Goal: Transaction & Acquisition: Book appointment/travel/reservation

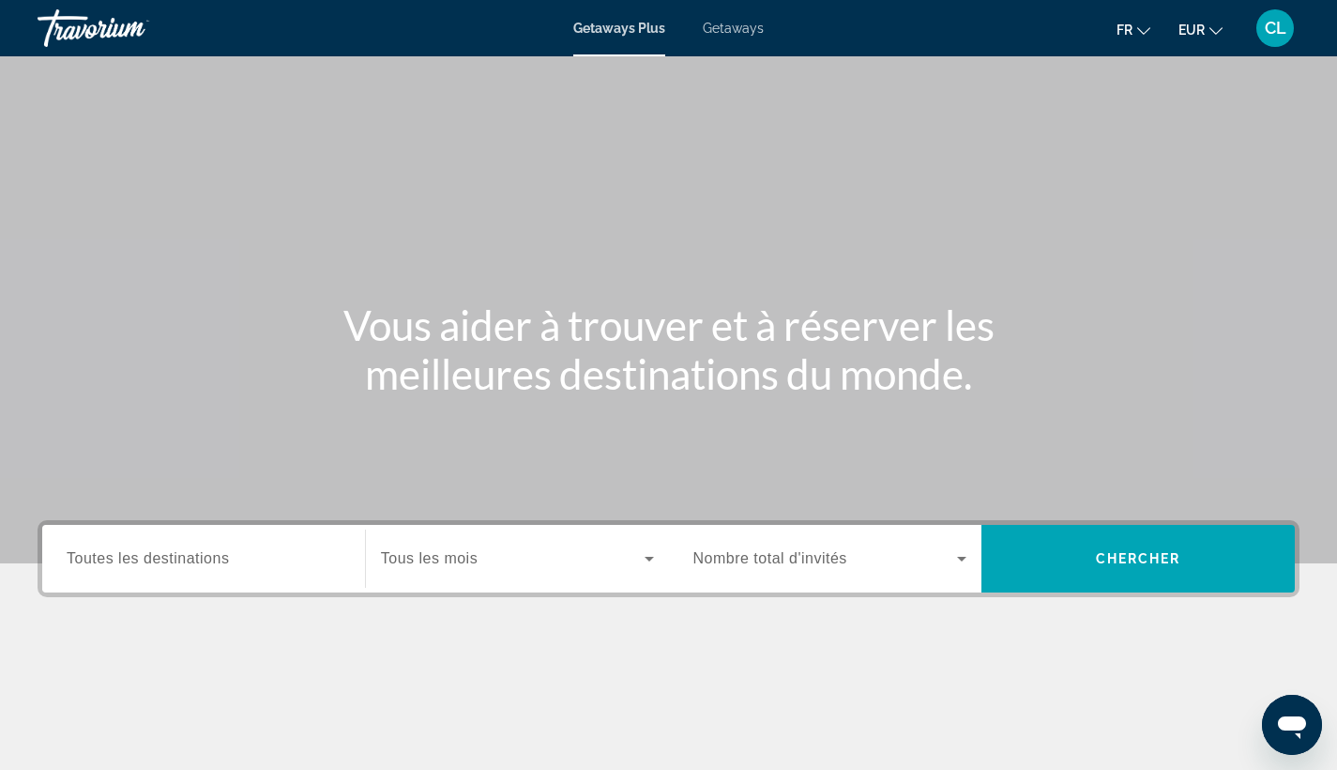
click at [734, 28] on span "Getaways" at bounding box center [733, 28] width 61 height 15
click at [176, 556] on span "Toutes les destinations" at bounding box center [148, 558] width 162 height 16
click at [176, 556] on input "Destination Toutes les destinations" at bounding box center [204, 559] width 274 height 23
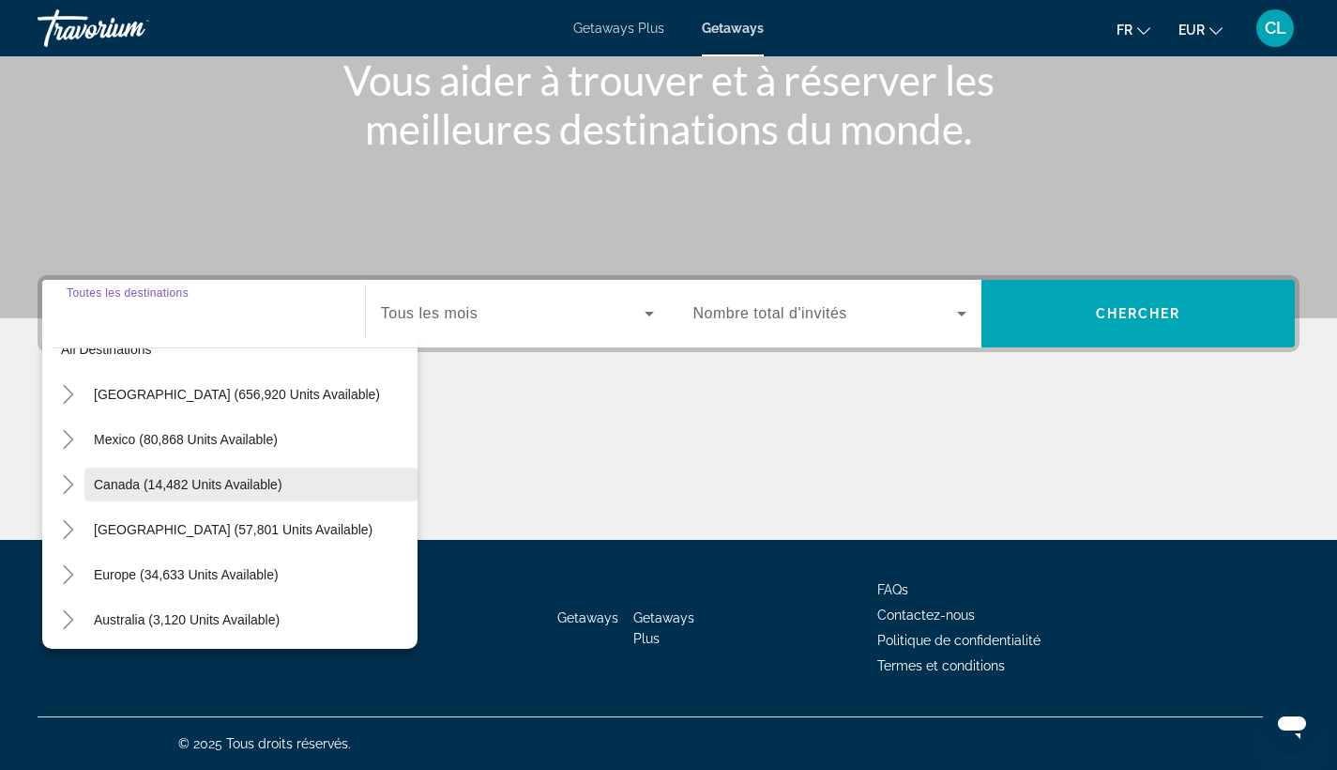
scroll to position [174, 0]
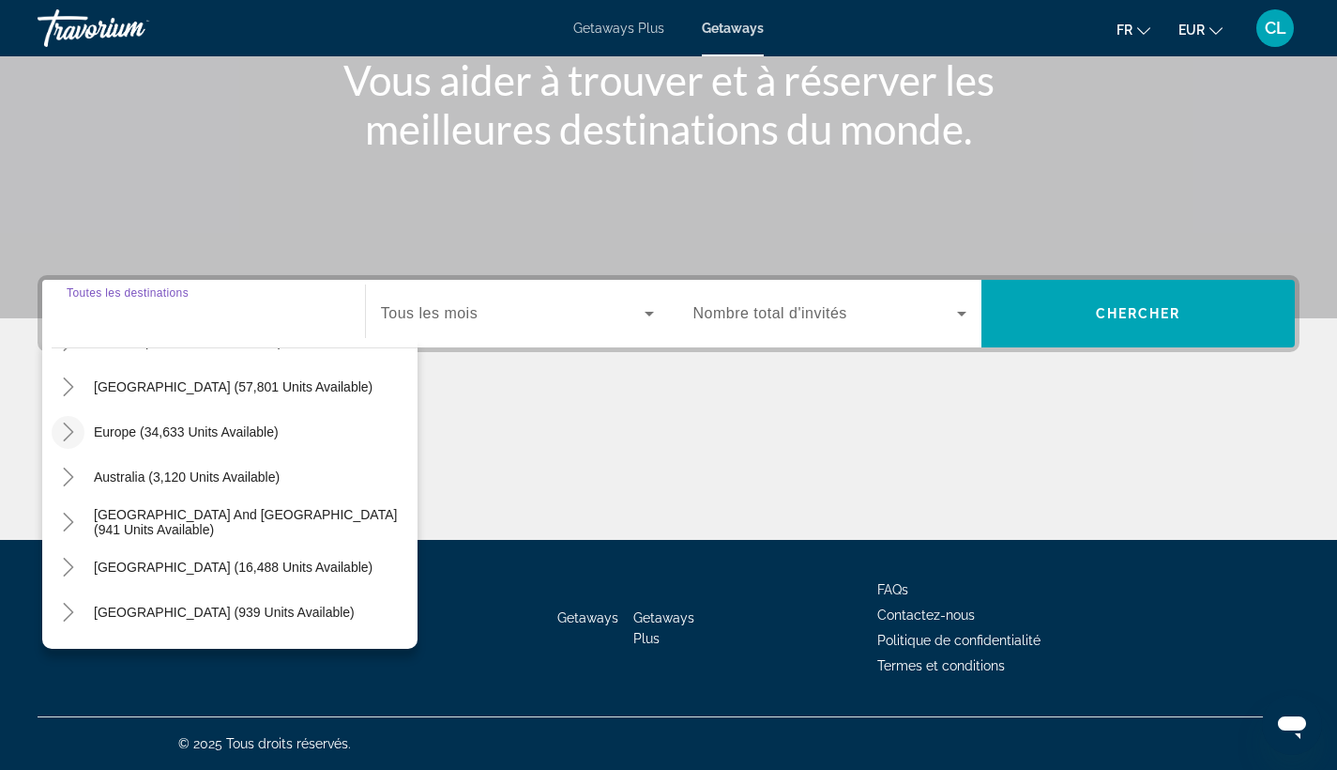
click at [76, 434] on icon "Toggle Europe (34,633 units available)" at bounding box center [68, 431] width 19 height 19
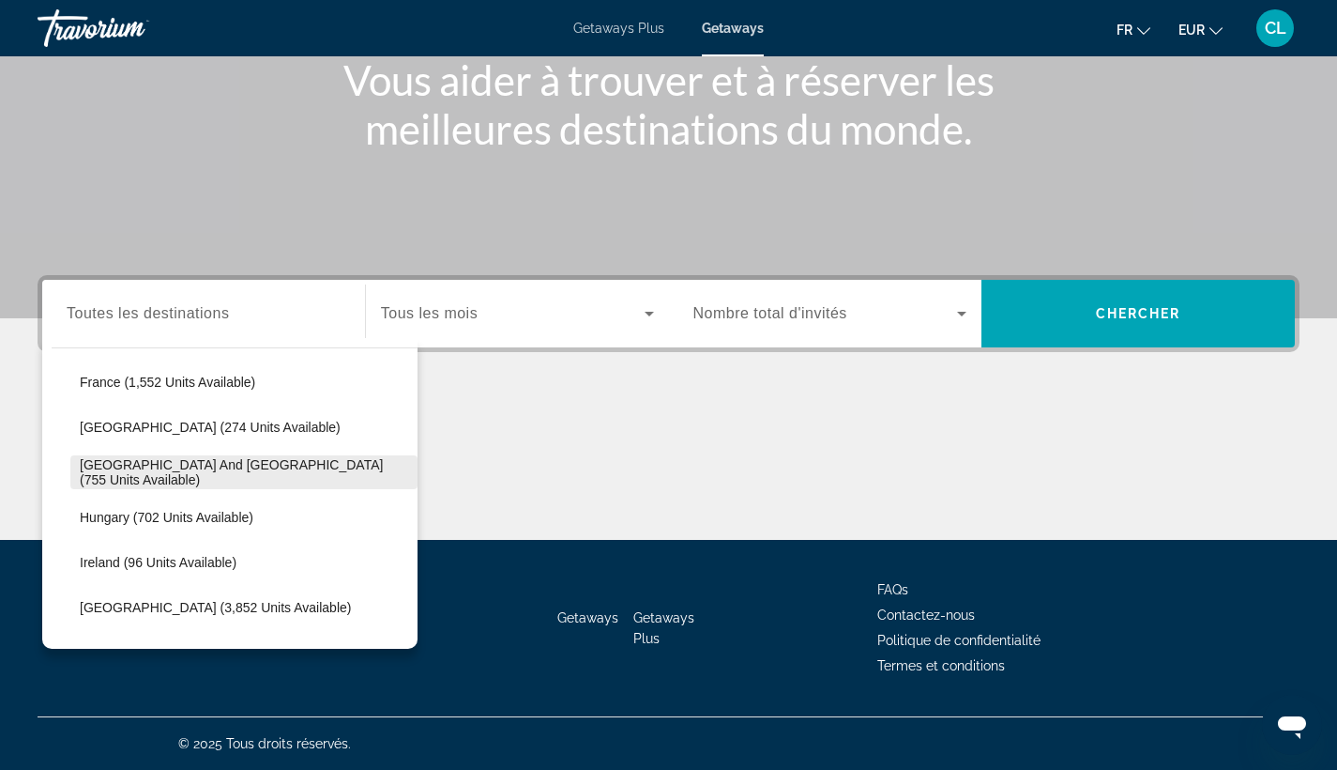
scroll to position [573, 0]
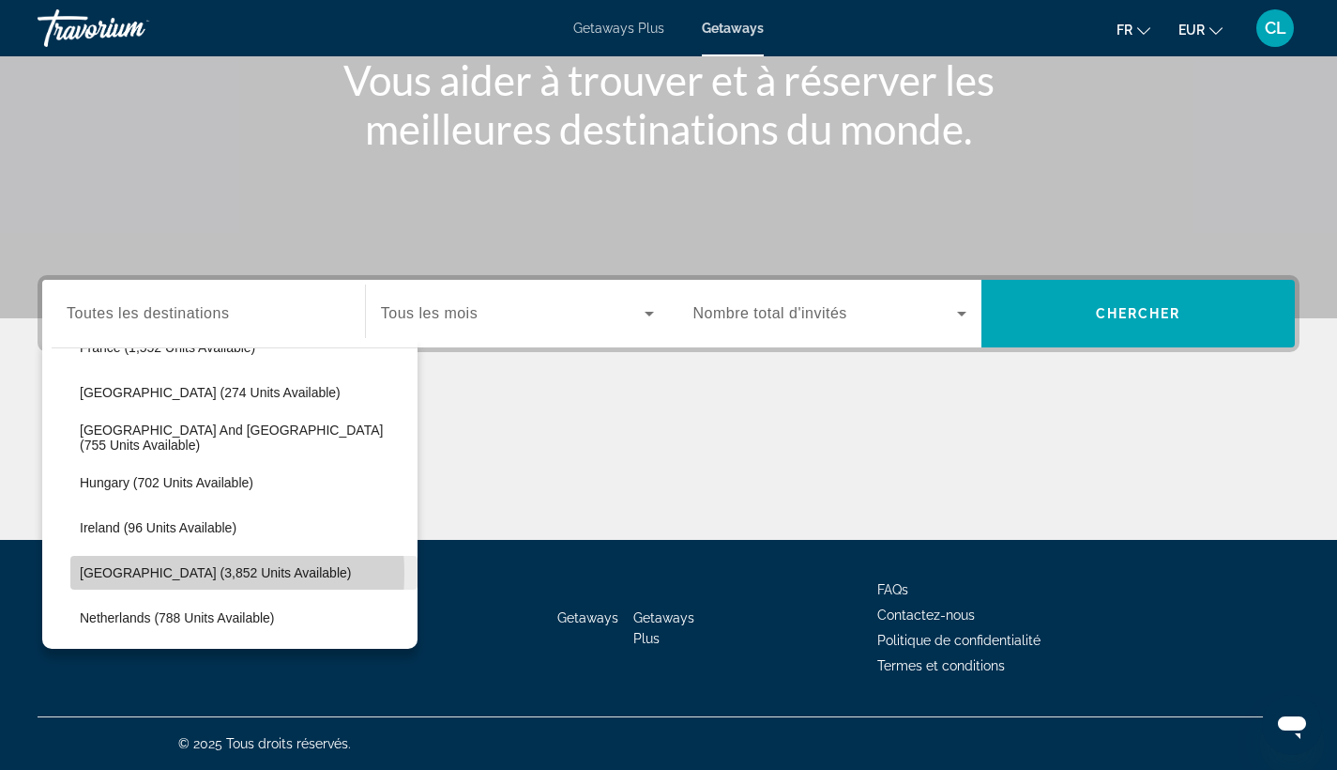
click at [171, 573] on span "[GEOGRAPHIC_DATA] (3,852 units available)" at bounding box center [215, 572] width 271 height 15
type input "**********"
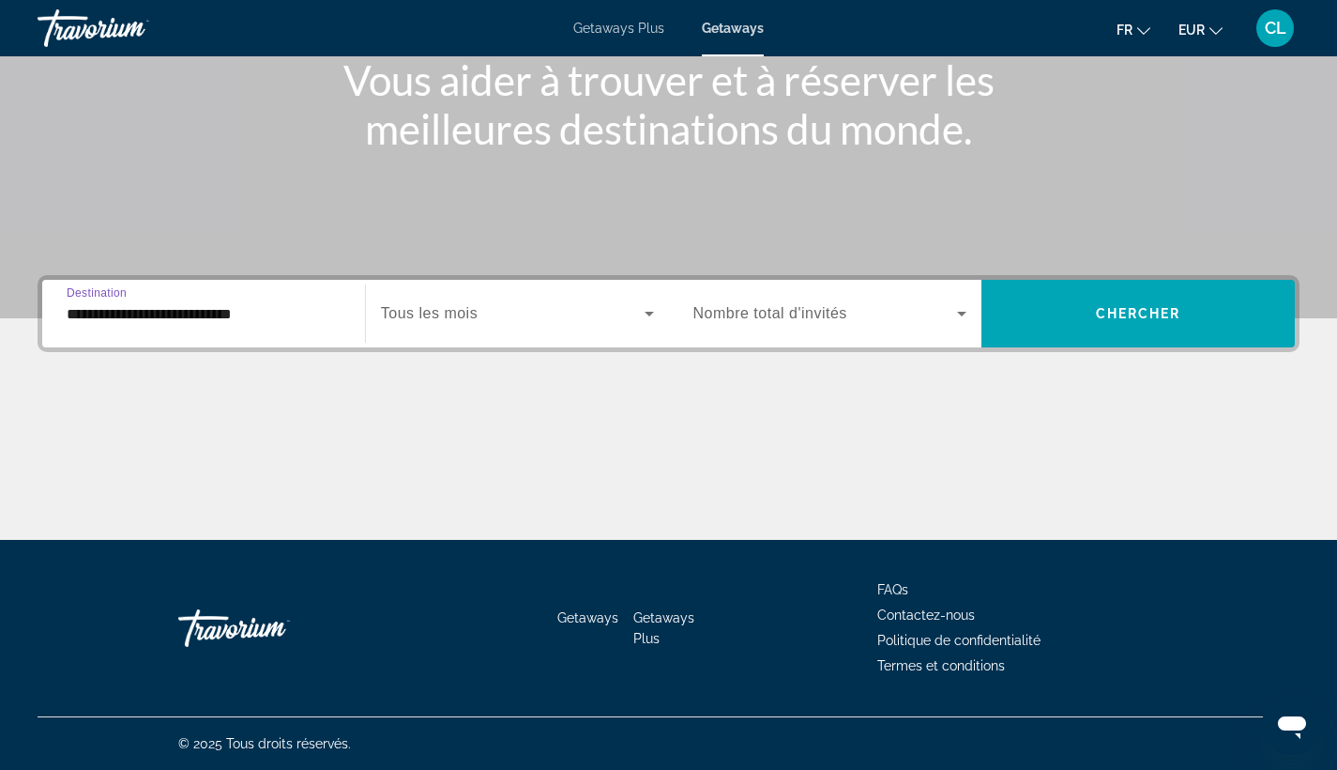
click at [503, 319] on span "Search widget" at bounding box center [513, 313] width 264 height 23
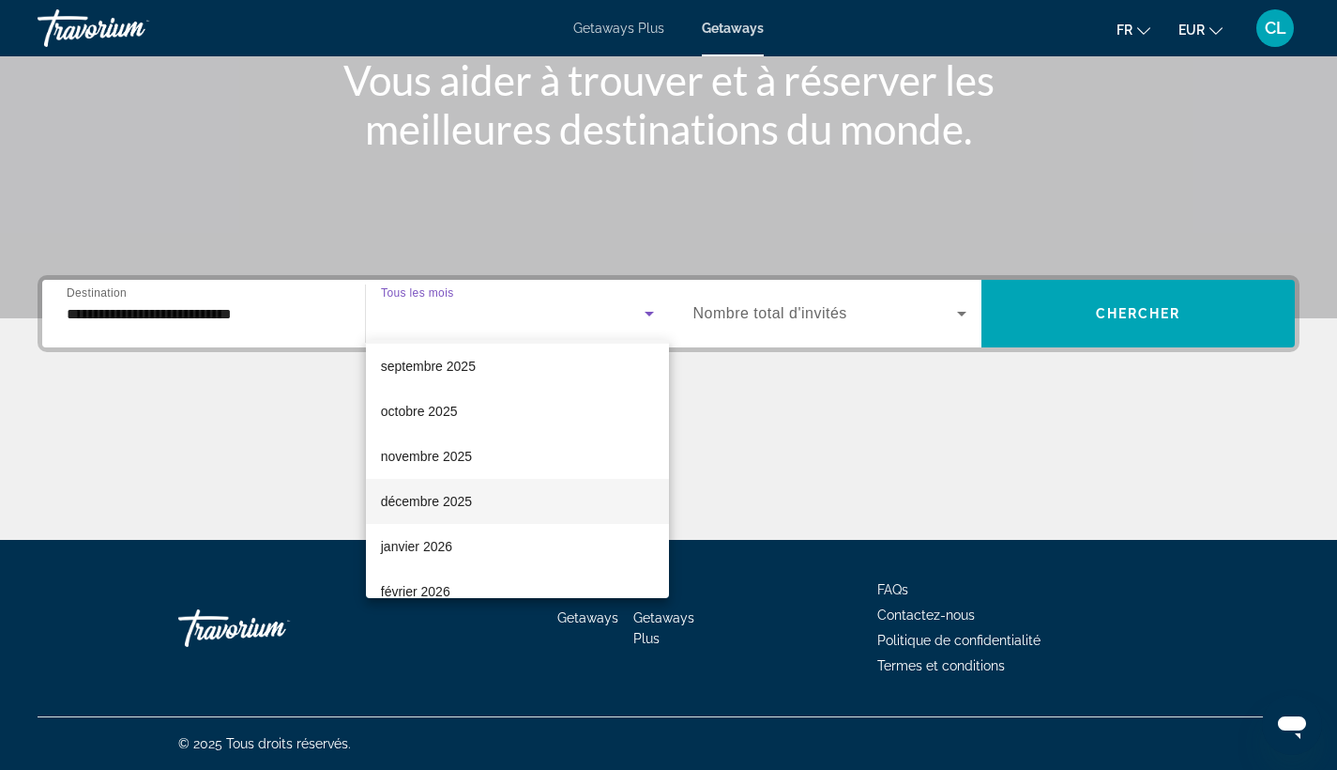
scroll to position [53, 0]
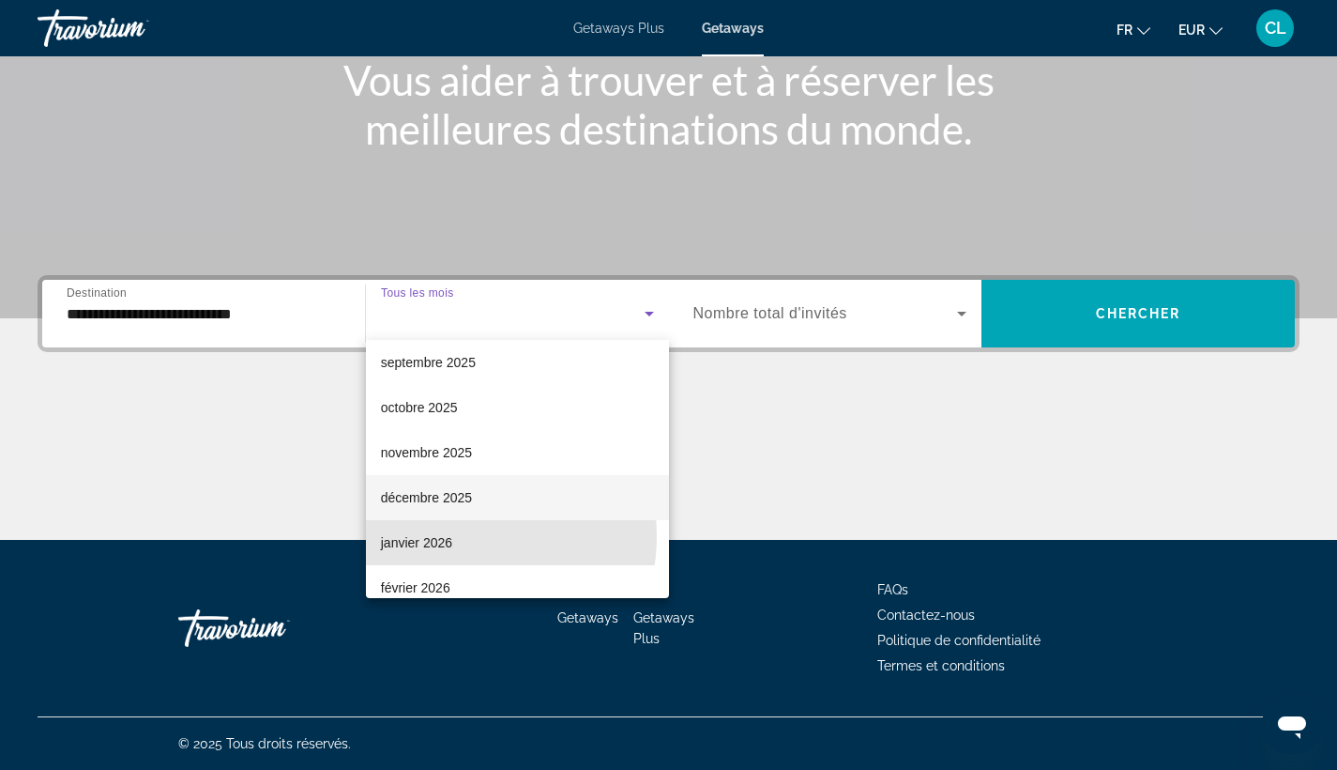
drag, startPoint x: 453, startPoint y: 536, endPoint x: 521, endPoint y: 491, distance: 81.2
click at [454, 535] on mat-option "janvier 2026" at bounding box center [517, 542] width 303 height 45
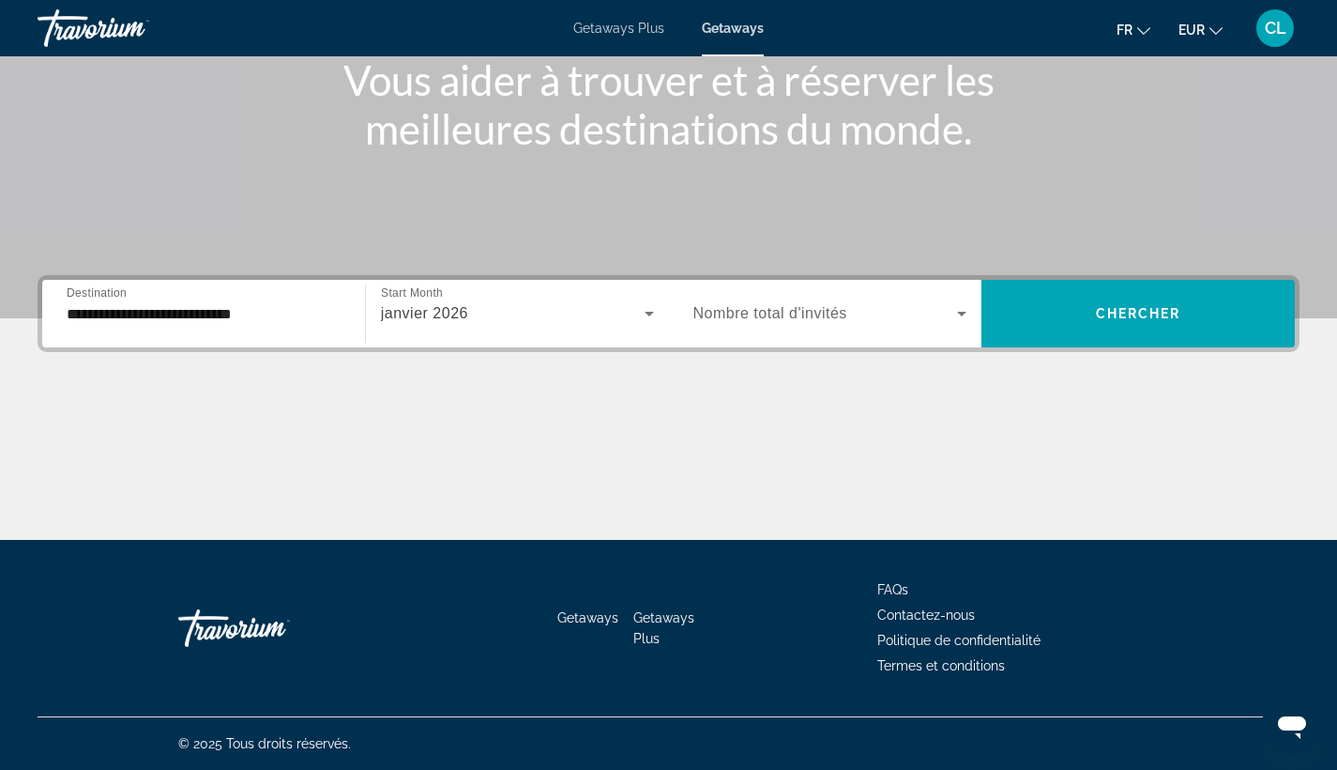
click at [749, 318] on span "Nombre total d'invités" at bounding box center [771, 313] width 154 height 16
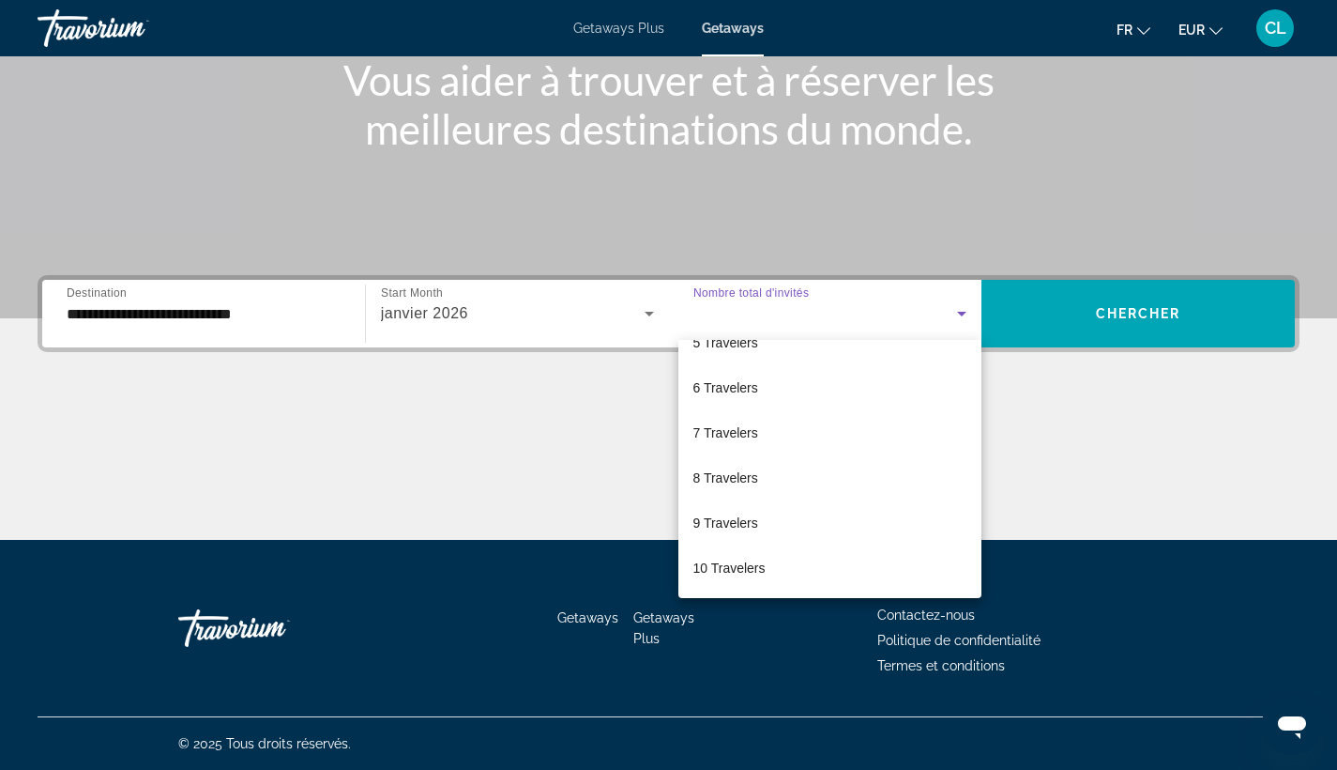
scroll to position [38, 0]
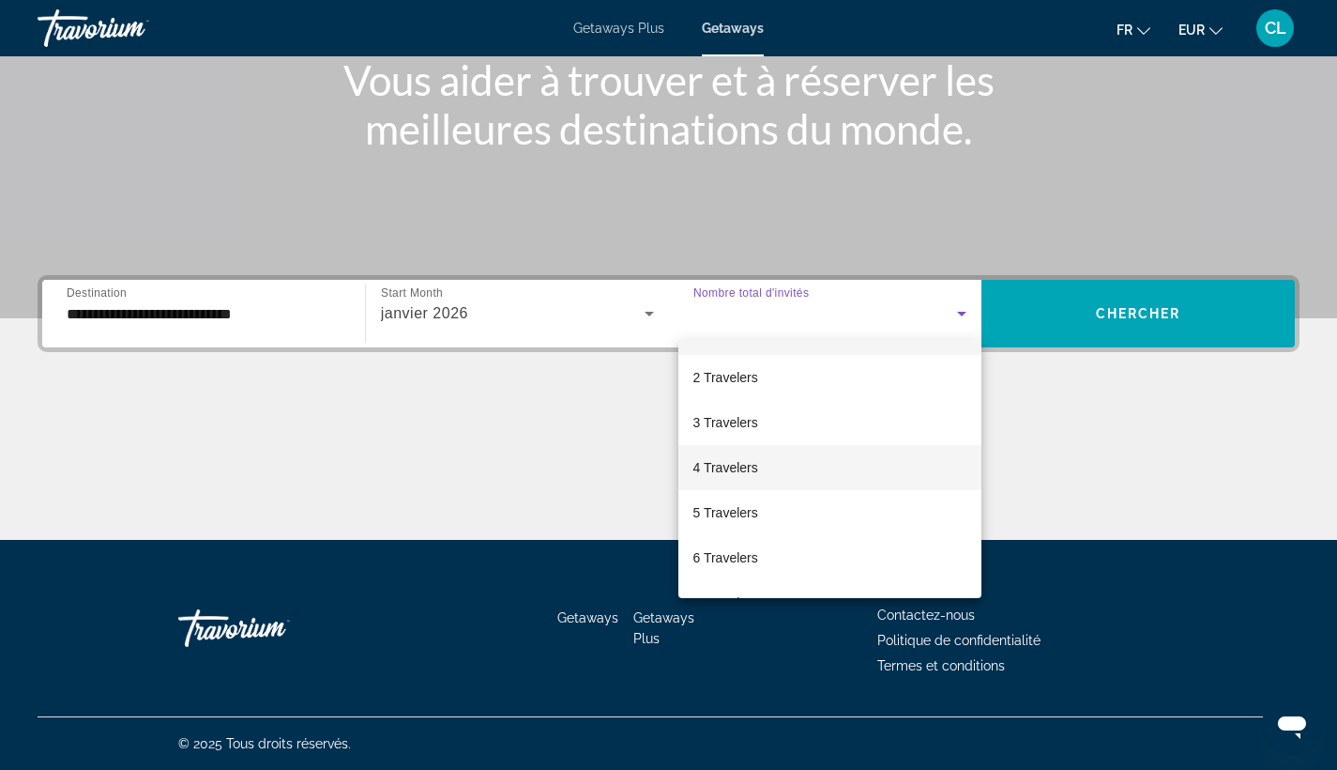
click at [728, 467] on span "4 Travelers" at bounding box center [726, 467] width 65 height 23
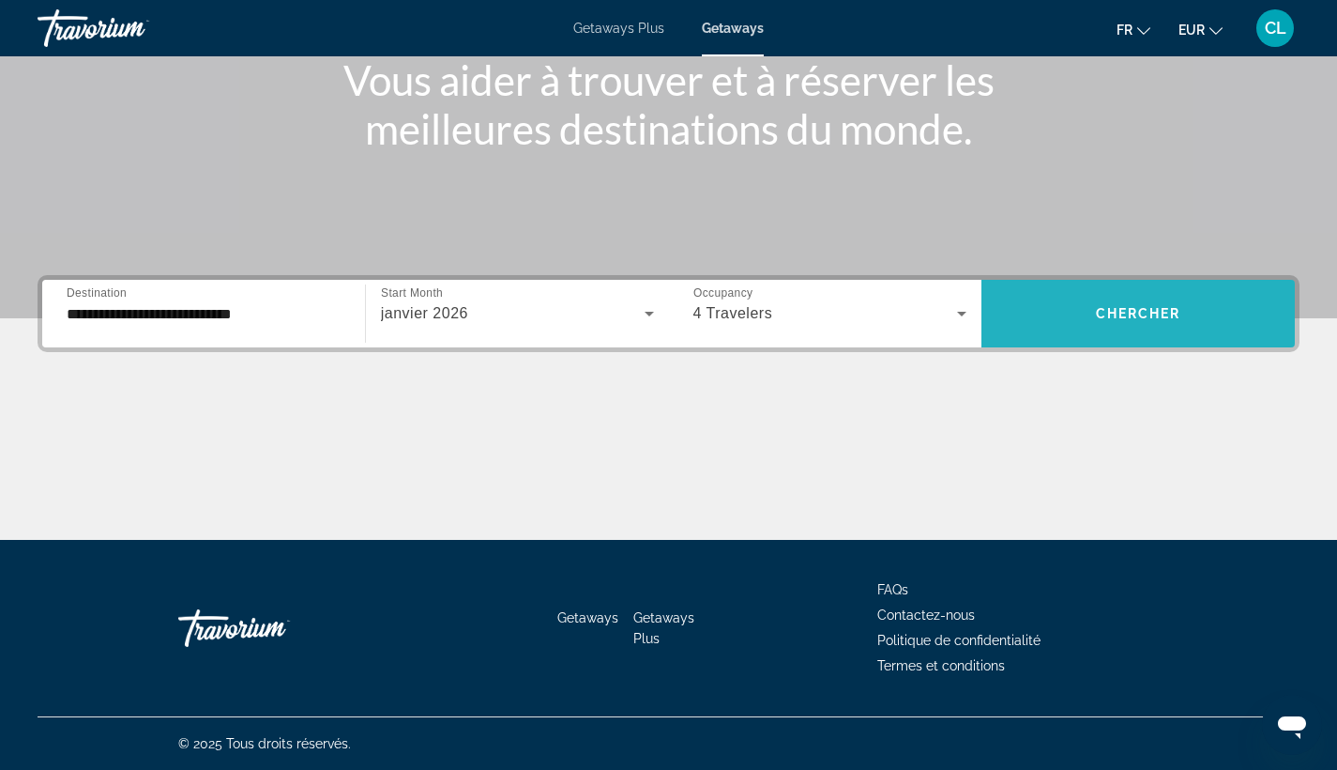
click at [1054, 312] on span "Search widget" at bounding box center [1138, 313] width 313 height 45
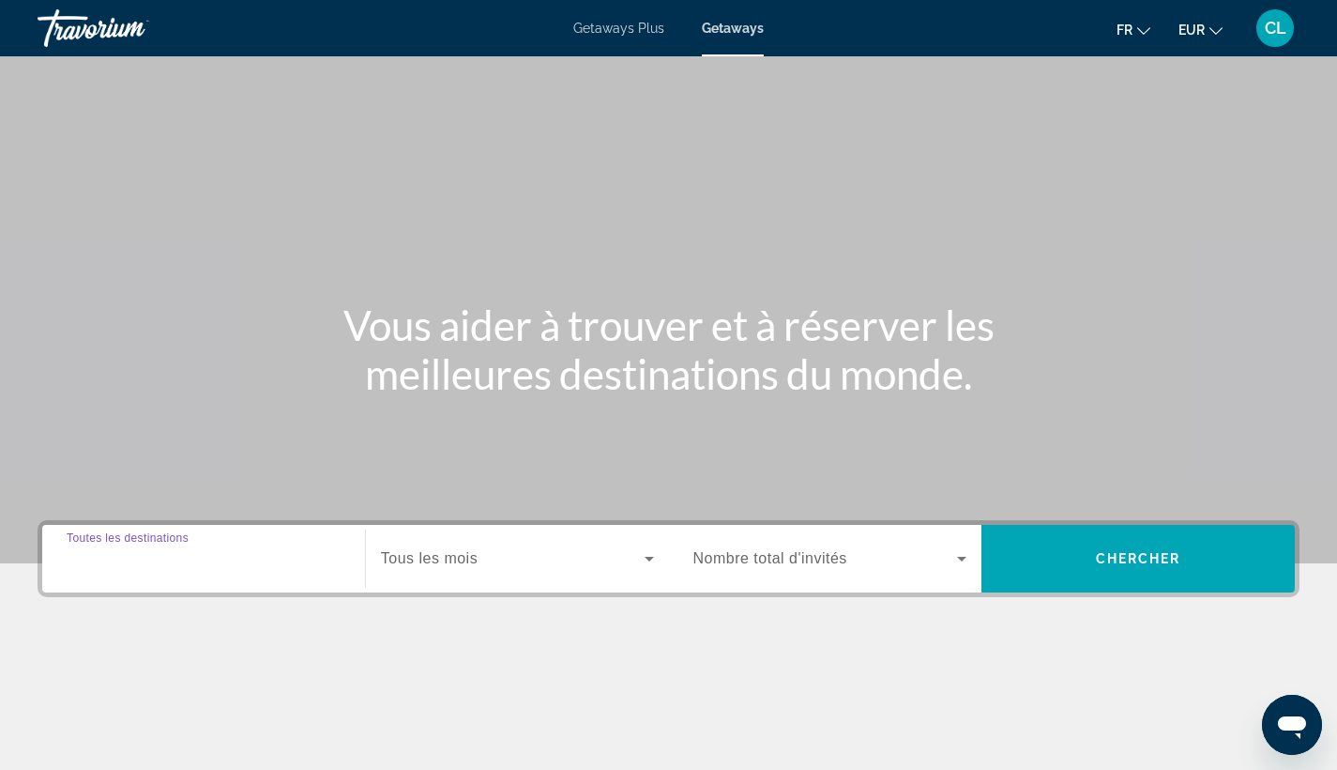
click at [160, 569] on input "Destination Toutes les destinations" at bounding box center [204, 559] width 274 height 23
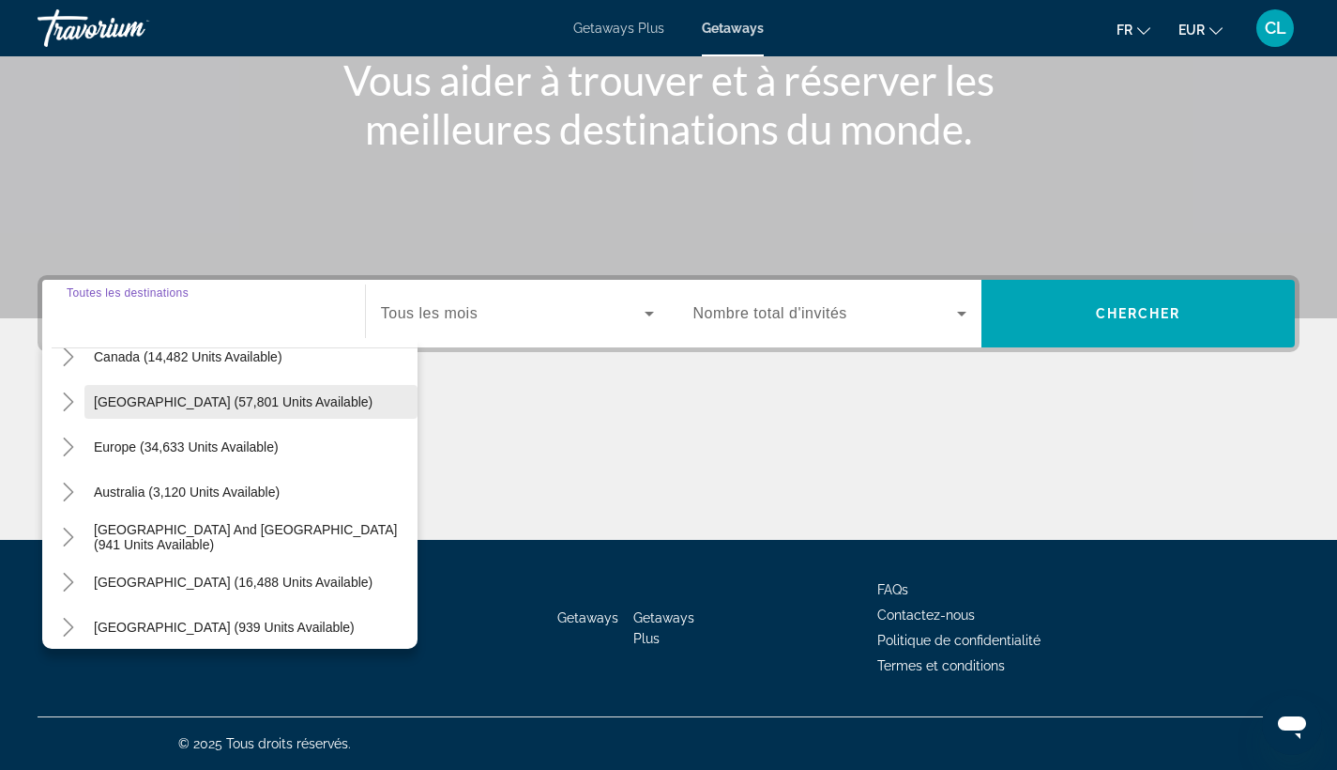
scroll to position [304, 0]
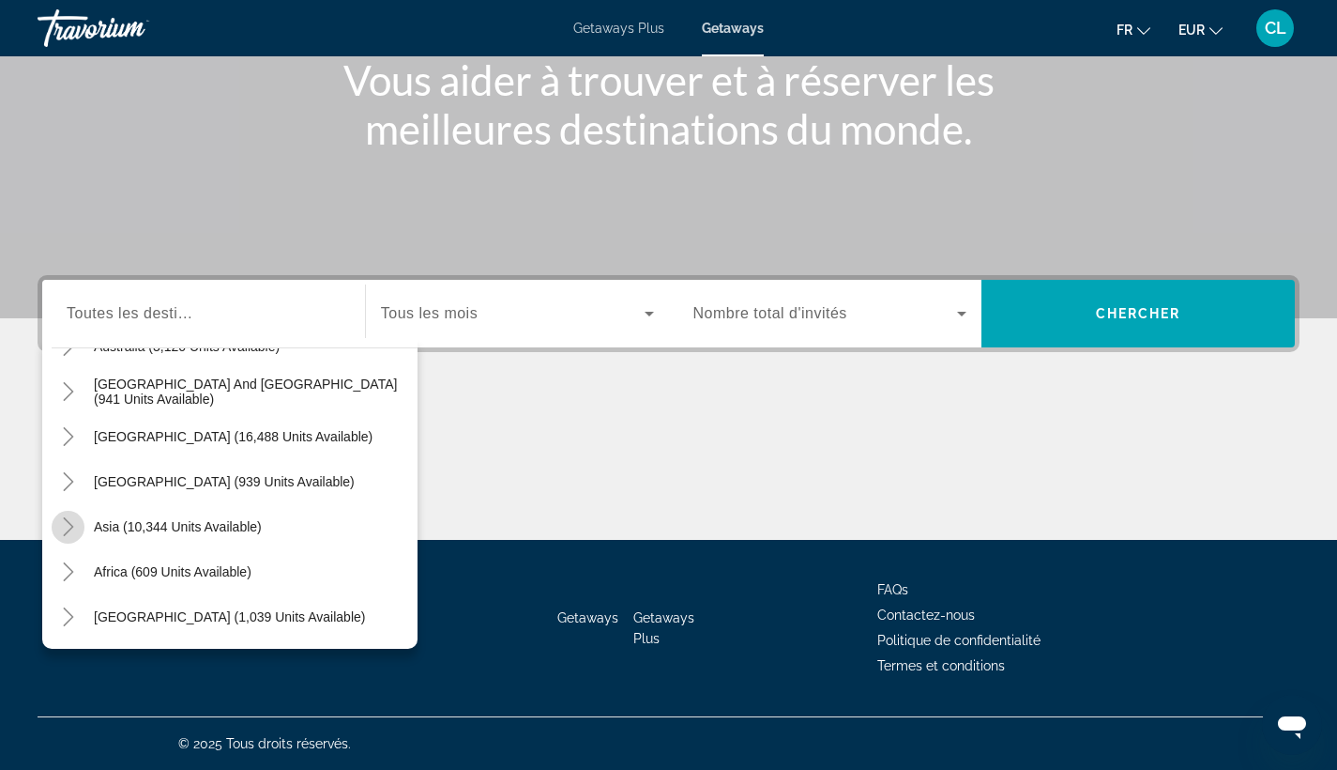
click at [75, 527] on icon "Toggle Asia (10,344 units available)" at bounding box center [68, 526] width 19 height 19
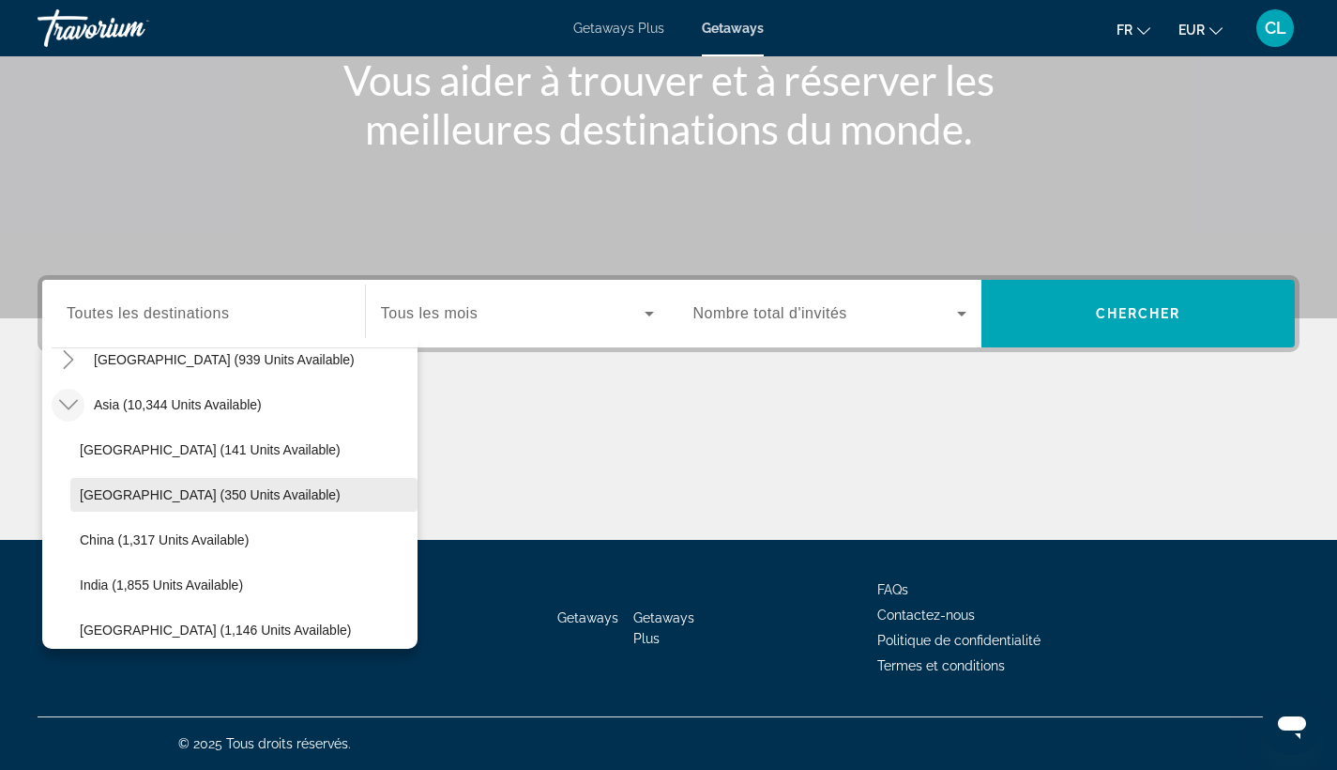
scroll to position [588, 0]
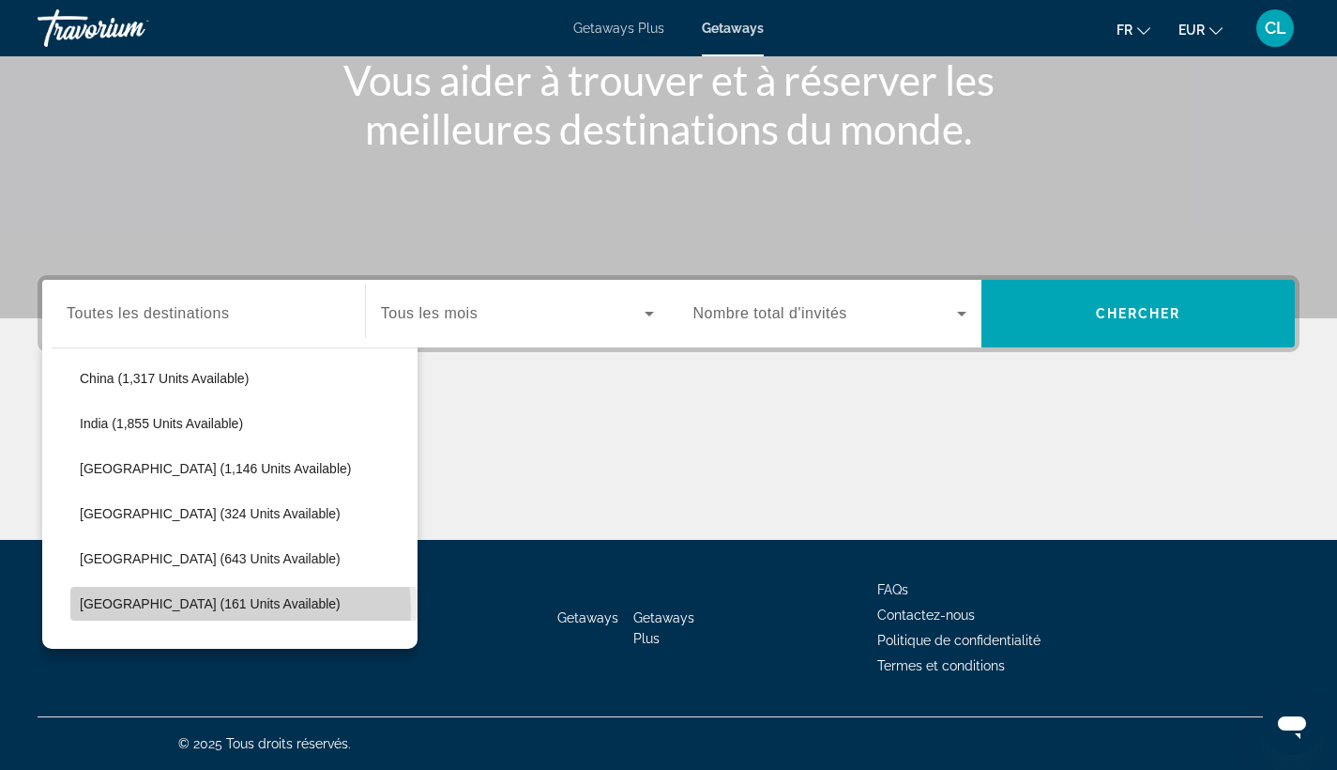
click at [240, 608] on span "[GEOGRAPHIC_DATA] (161 units available)" at bounding box center [210, 603] width 261 height 15
type input "**********"
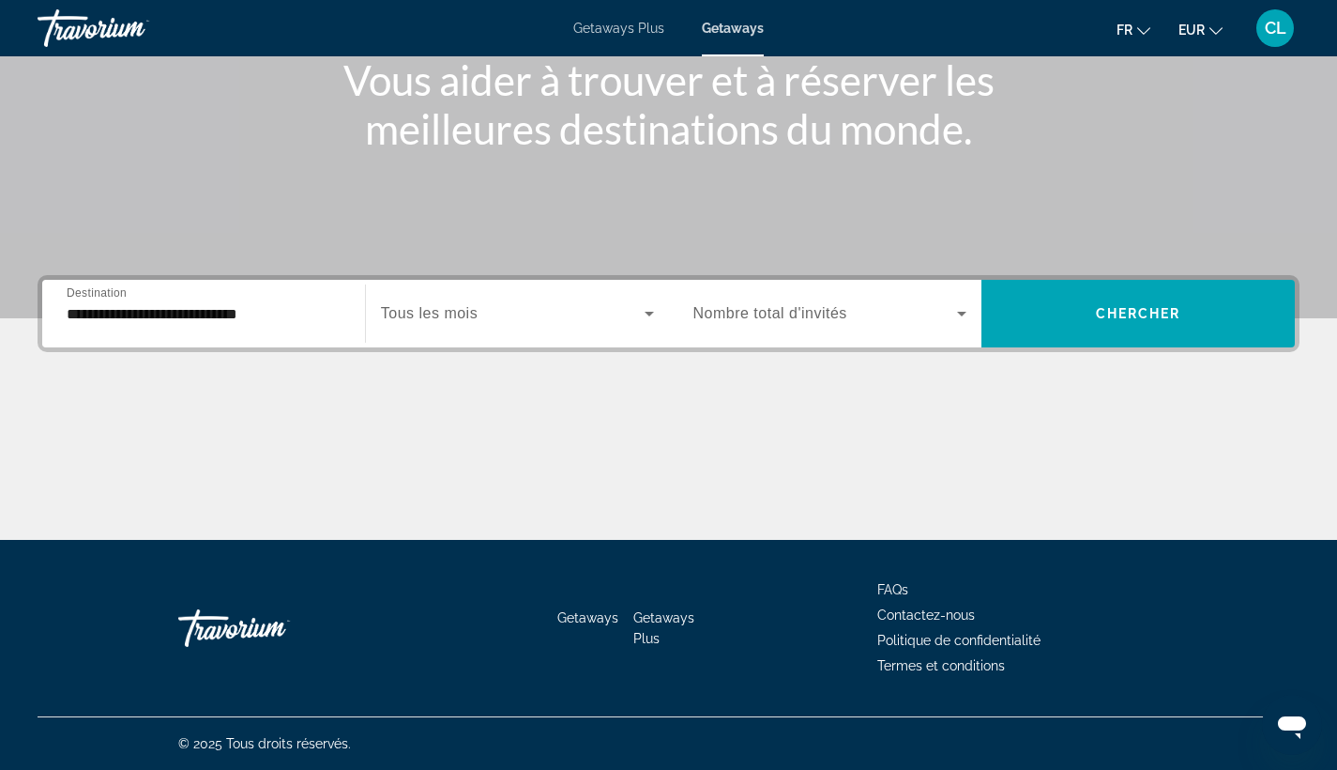
click at [460, 308] on span "Tous les mois" at bounding box center [429, 313] width 97 height 16
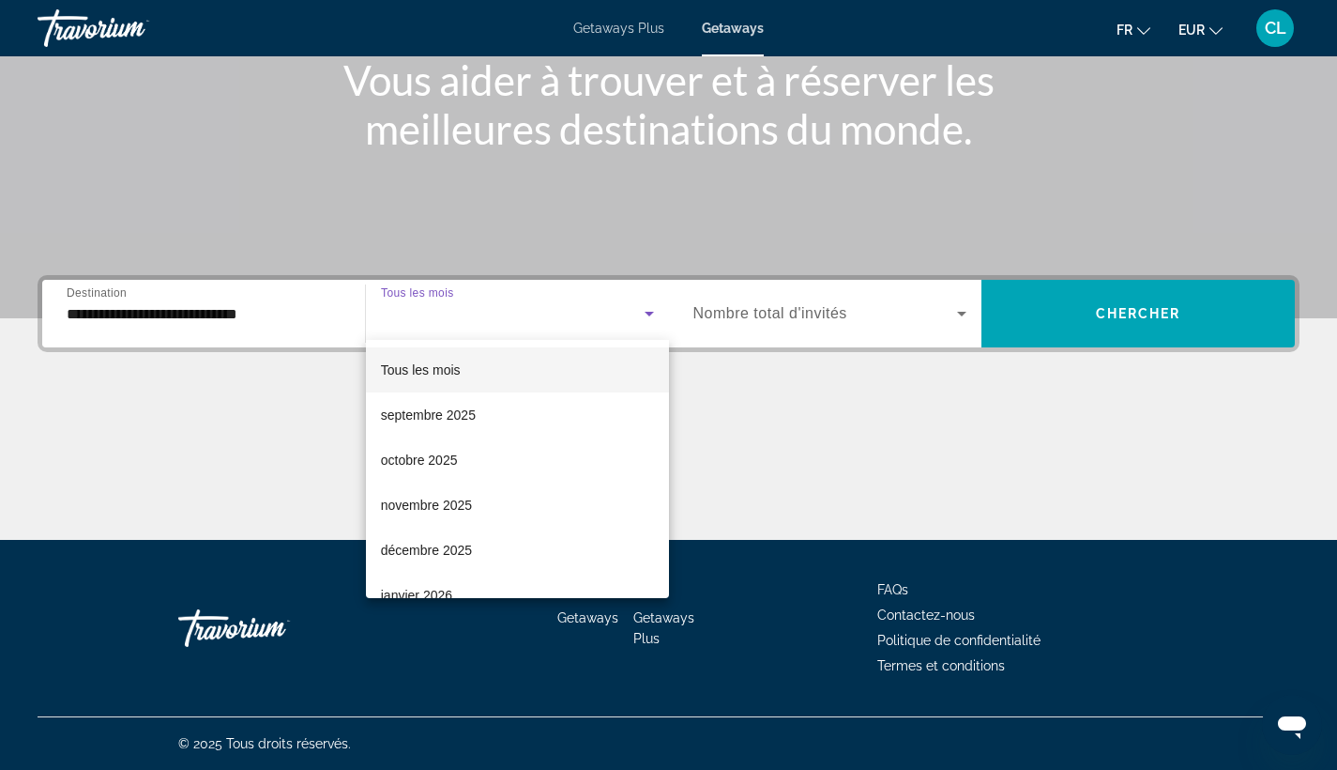
scroll to position [345, 0]
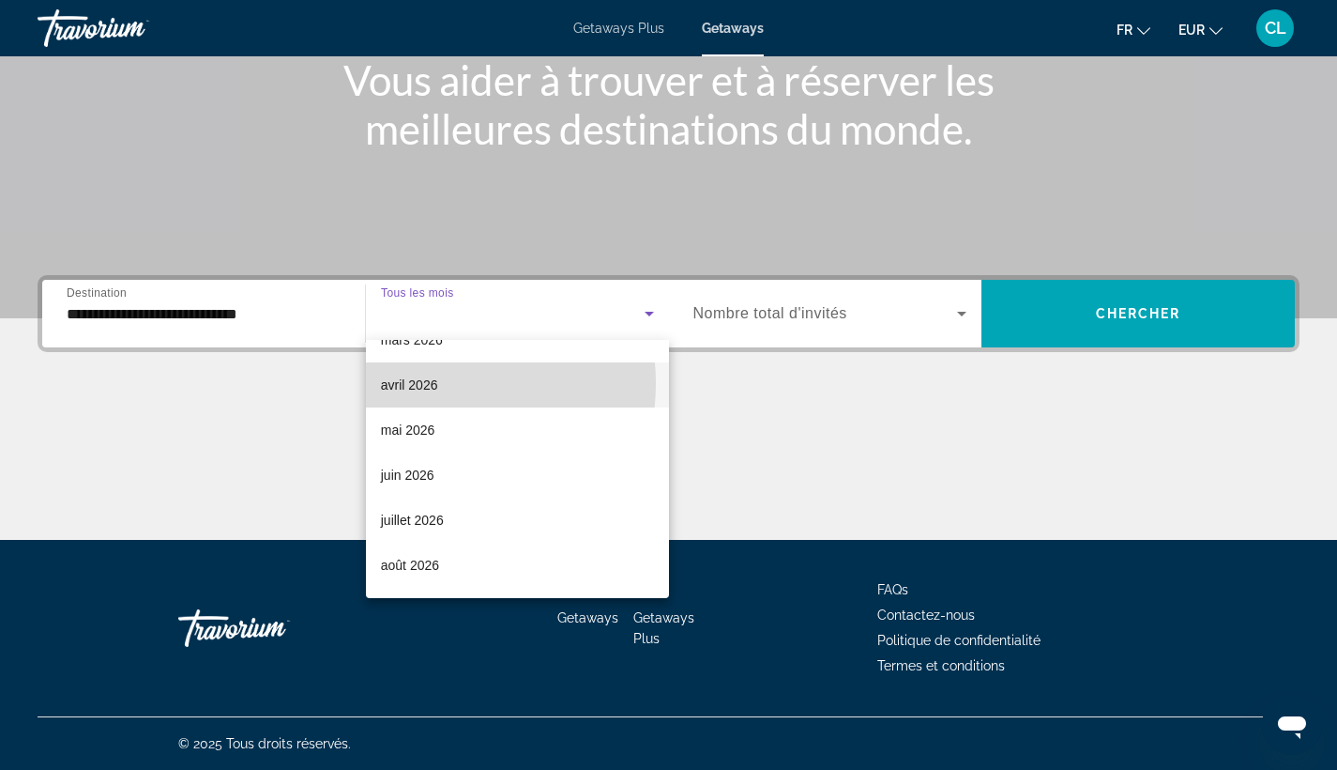
click at [420, 383] on span "avril 2026" at bounding box center [409, 385] width 57 height 23
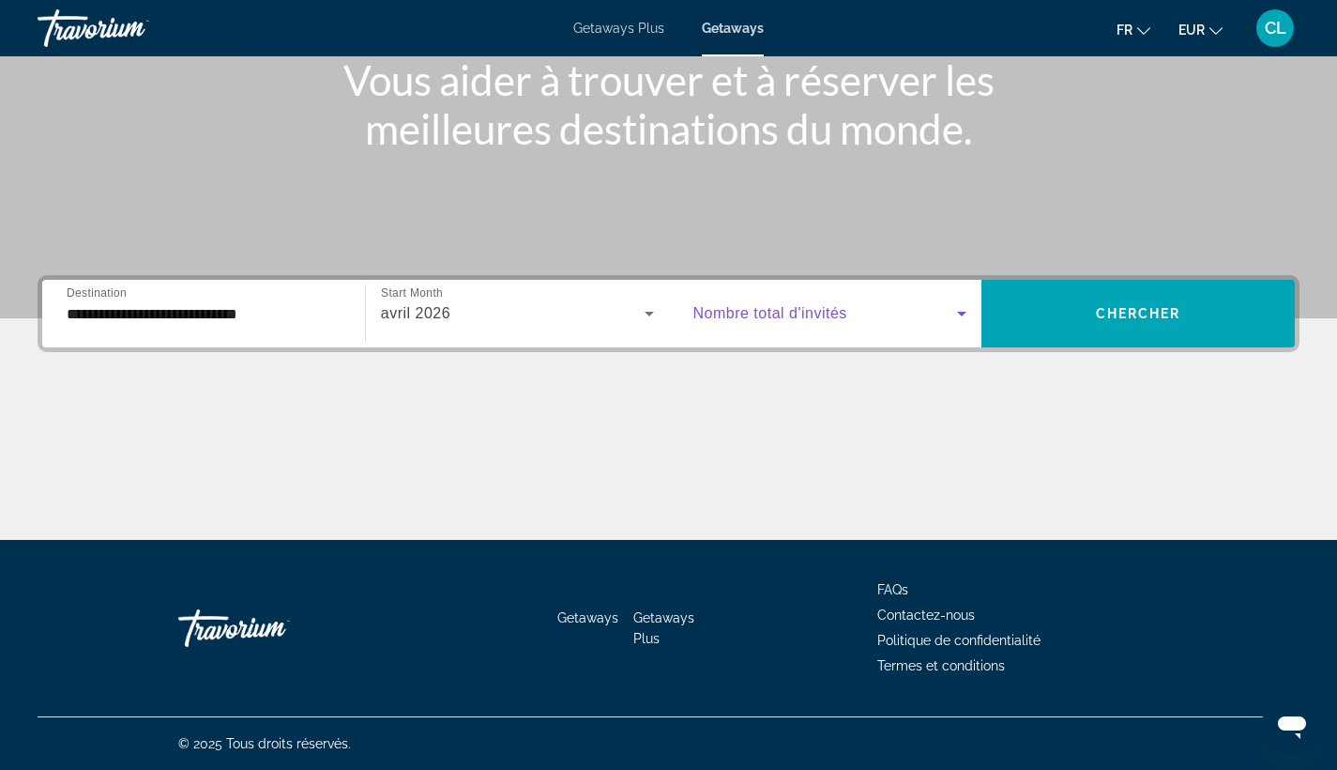
click at [818, 303] on span "Search widget" at bounding box center [826, 313] width 265 height 23
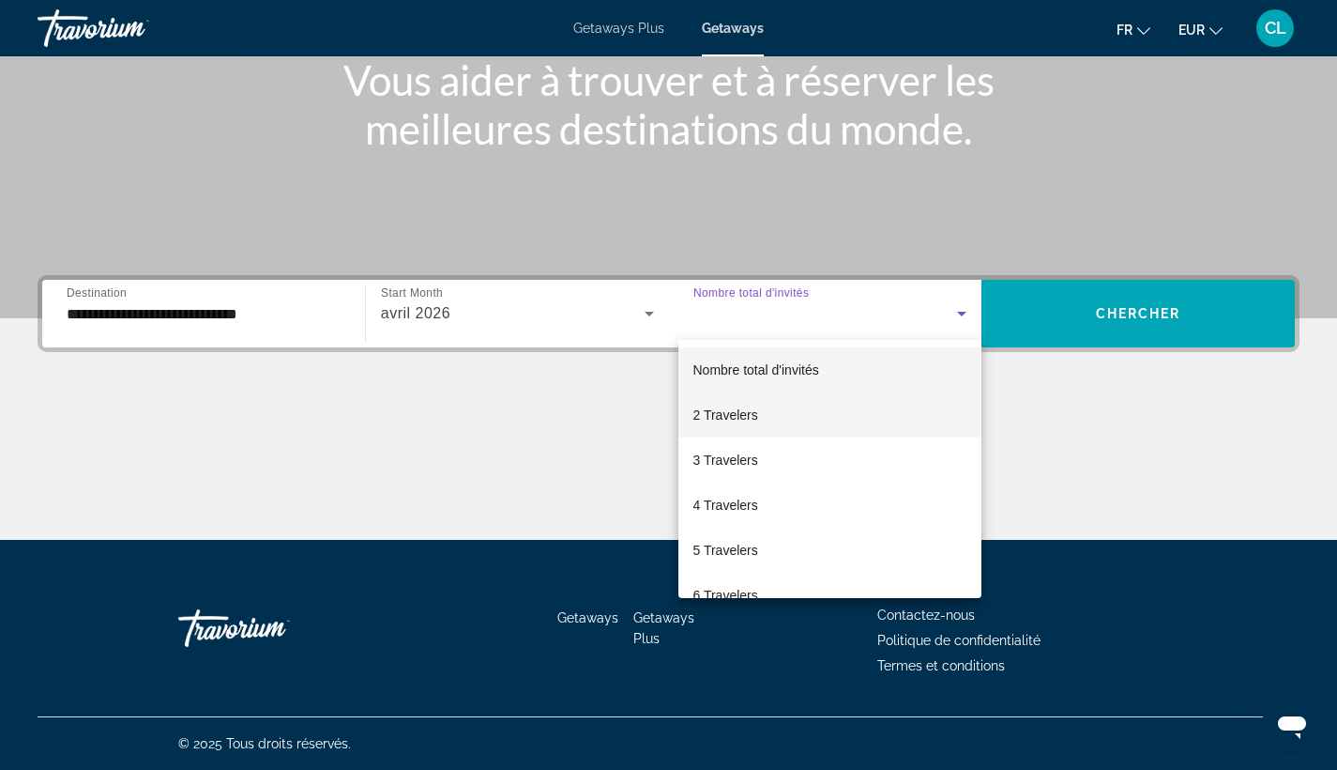
drag, startPoint x: 786, startPoint y: 412, endPoint x: 814, endPoint y: 400, distance: 30.7
click at [787, 411] on mat-option "2 Travelers" at bounding box center [831, 414] width 304 height 45
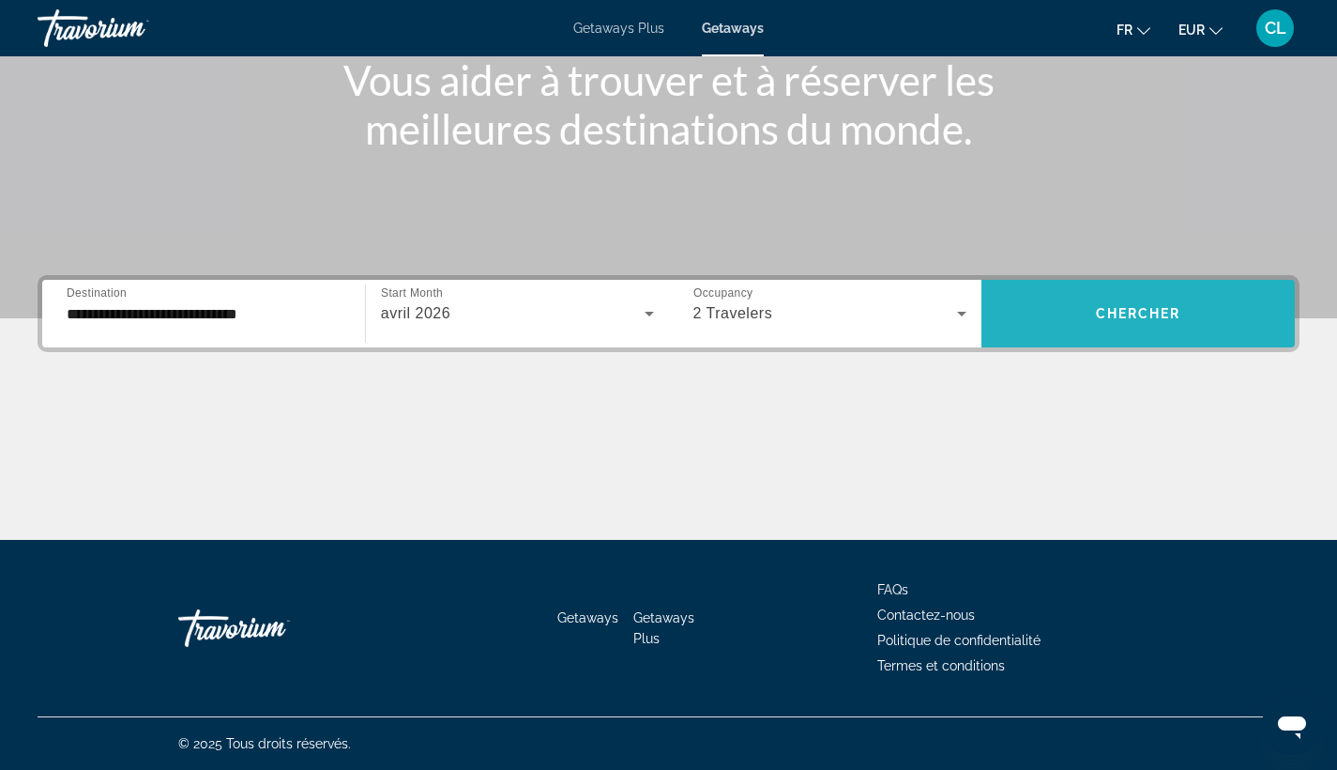
click at [1081, 317] on span "Search widget" at bounding box center [1138, 313] width 313 height 45
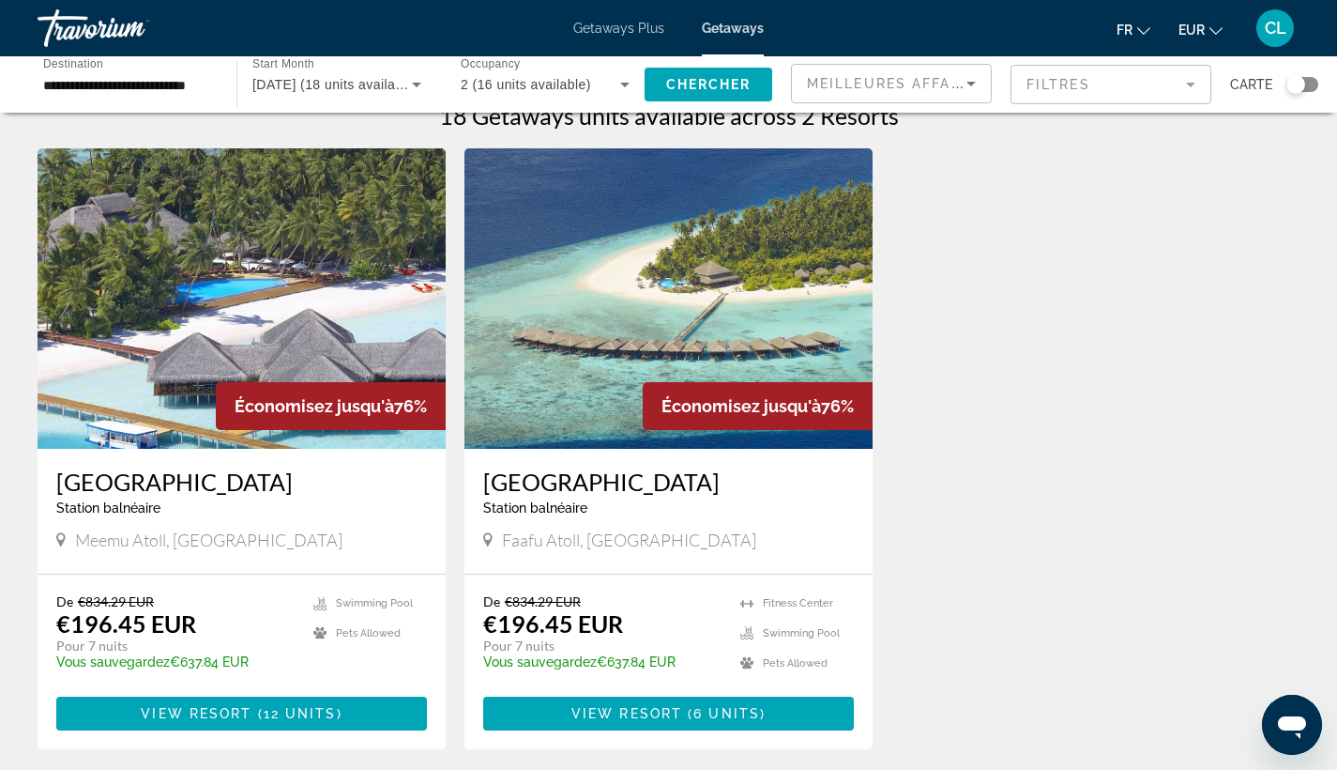
scroll to position [118, 0]
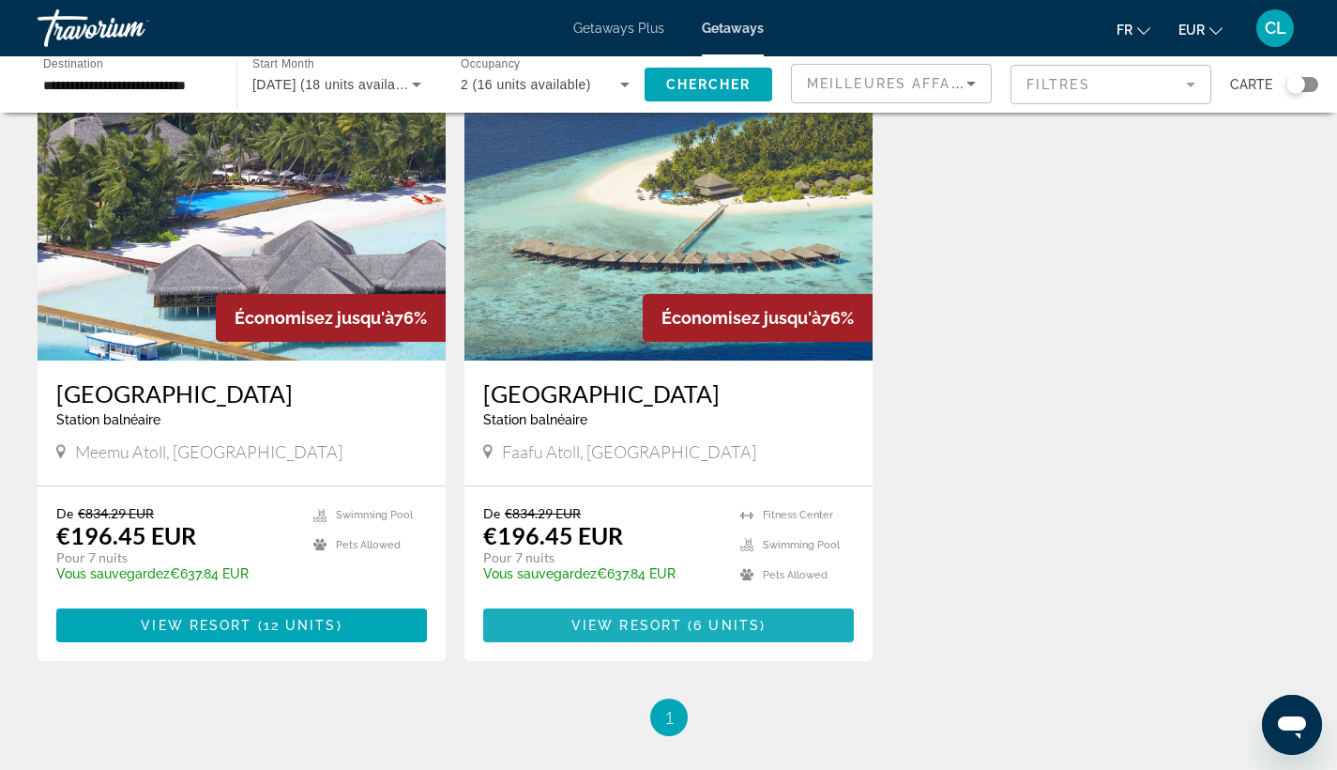
drag, startPoint x: 652, startPoint y: 625, endPoint x: 735, endPoint y: 589, distance: 90.0
click at [657, 624] on span "View Resort" at bounding box center [627, 625] width 111 height 15
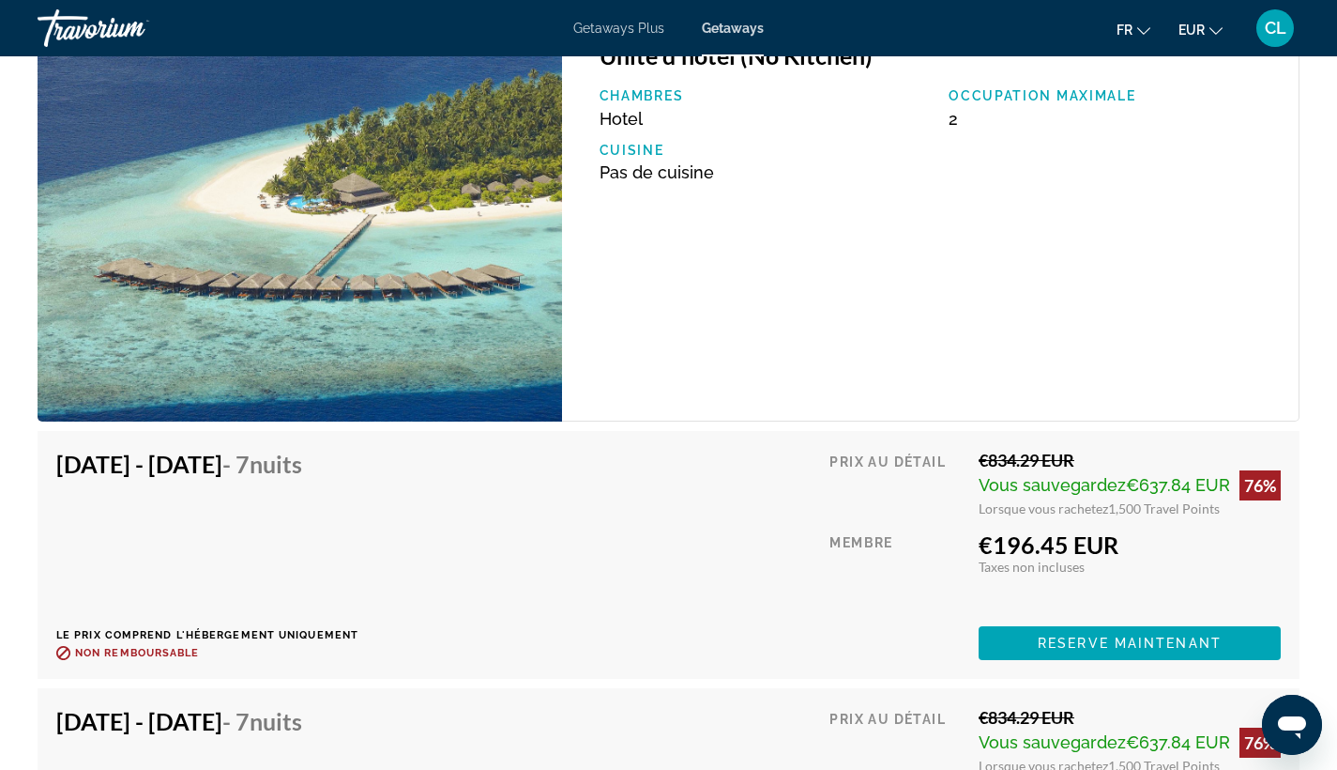
scroll to position [3937, 0]
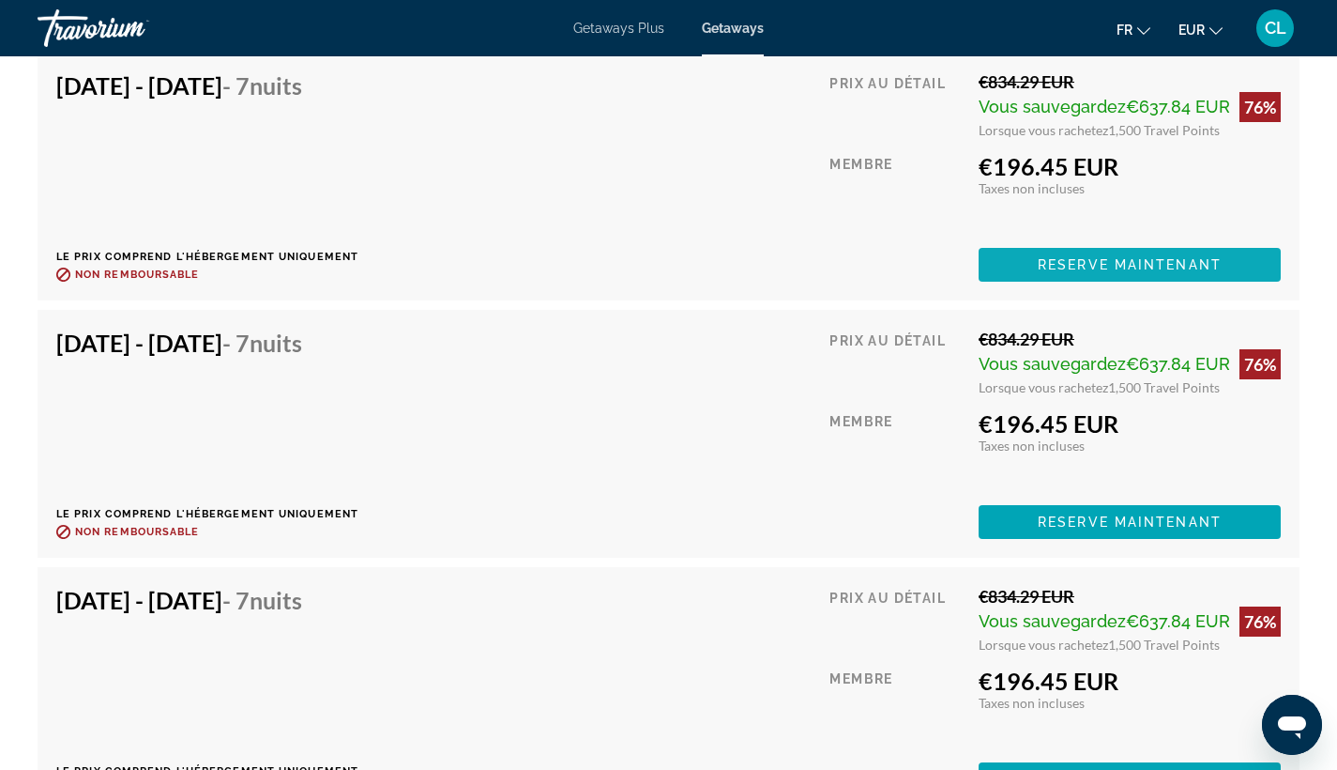
click at [1167, 264] on span "Reserve maintenant" at bounding box center [1130, 264] width 184 height 15
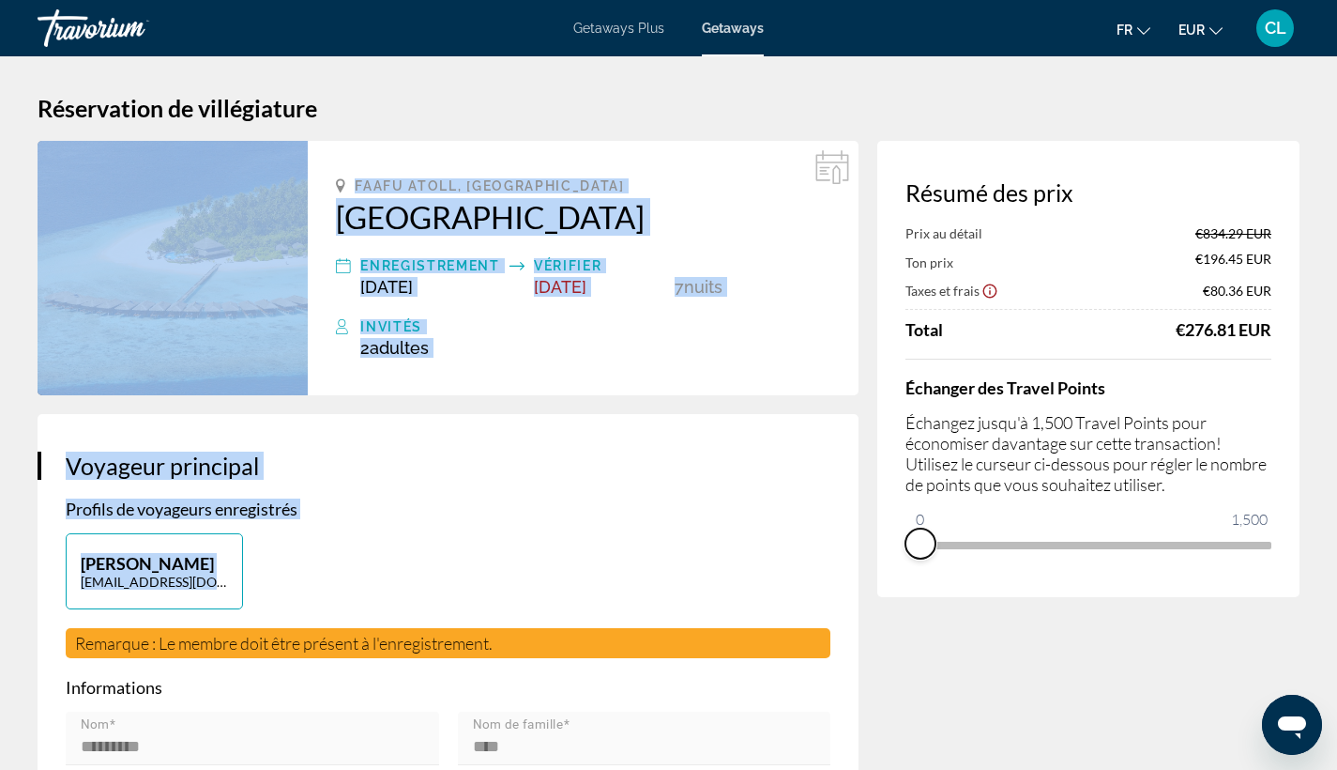
drag, startPoint x: 1259, startPoint y: 565, endPoint x: 856, endPoint y: 594, distance: 403.7
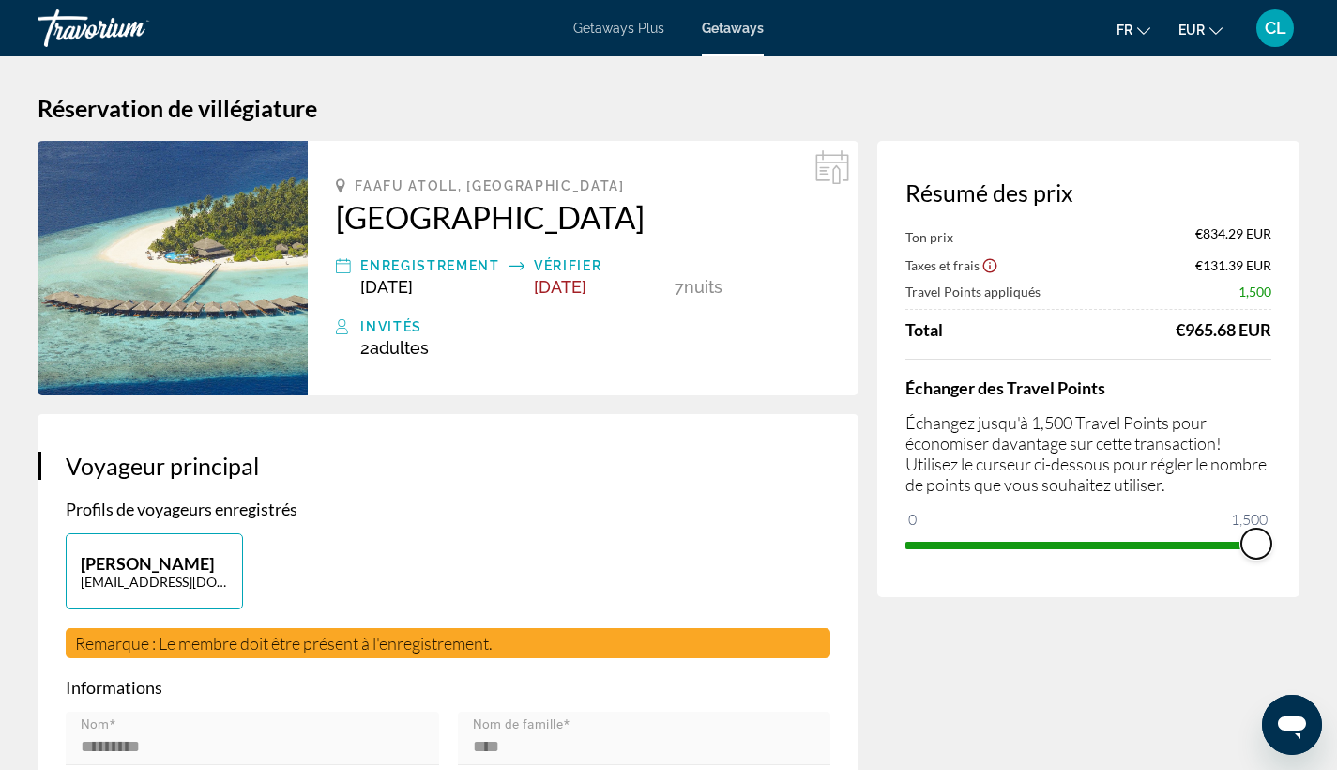
drag, startPoint x: 912, startPoint y: 519, endPoint x: 1308, endPoint y: 513, distance: 396.1
